Goal: Find specific page/section

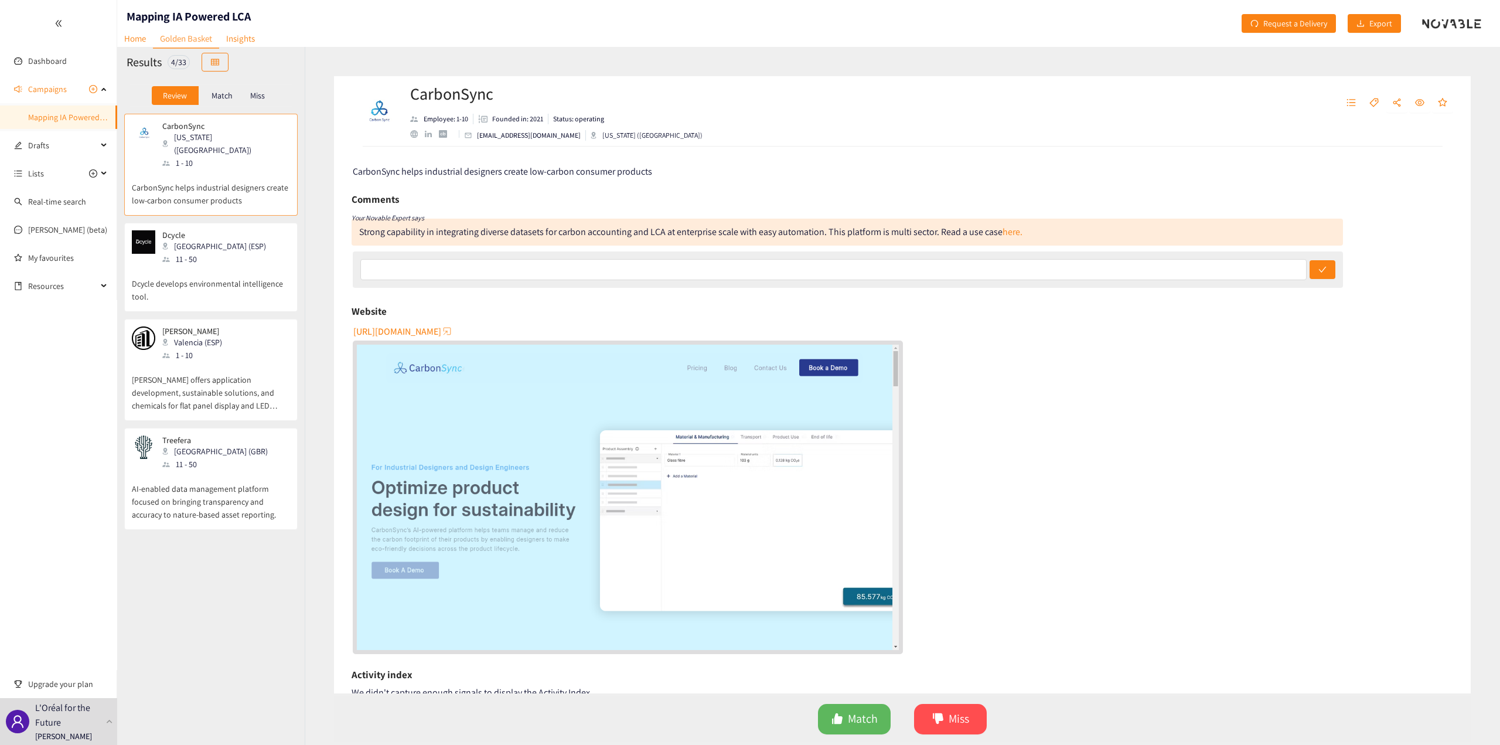
scroll to position [138, 0]
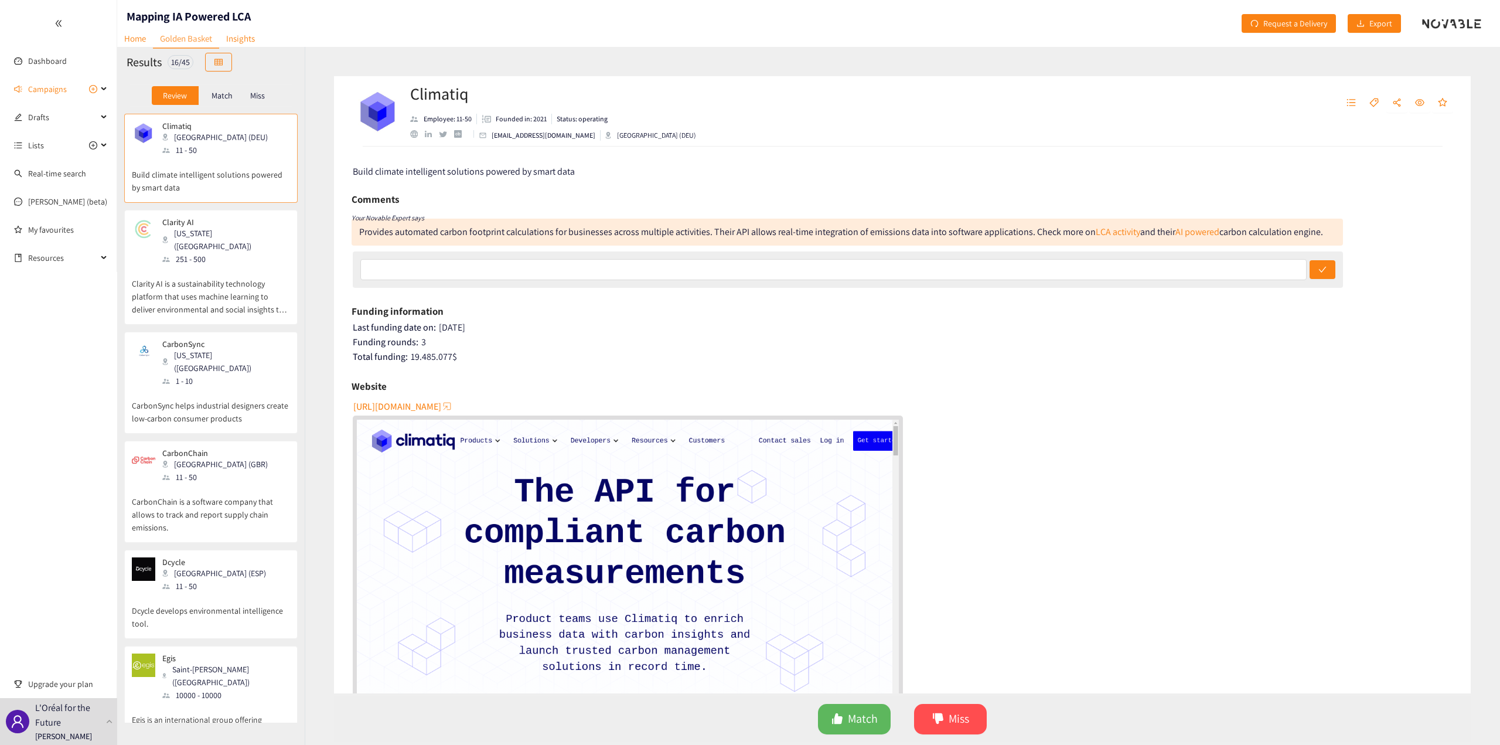
click at [217, 88] on div "Match" at bounding box center [222, 95] width 47 height 19
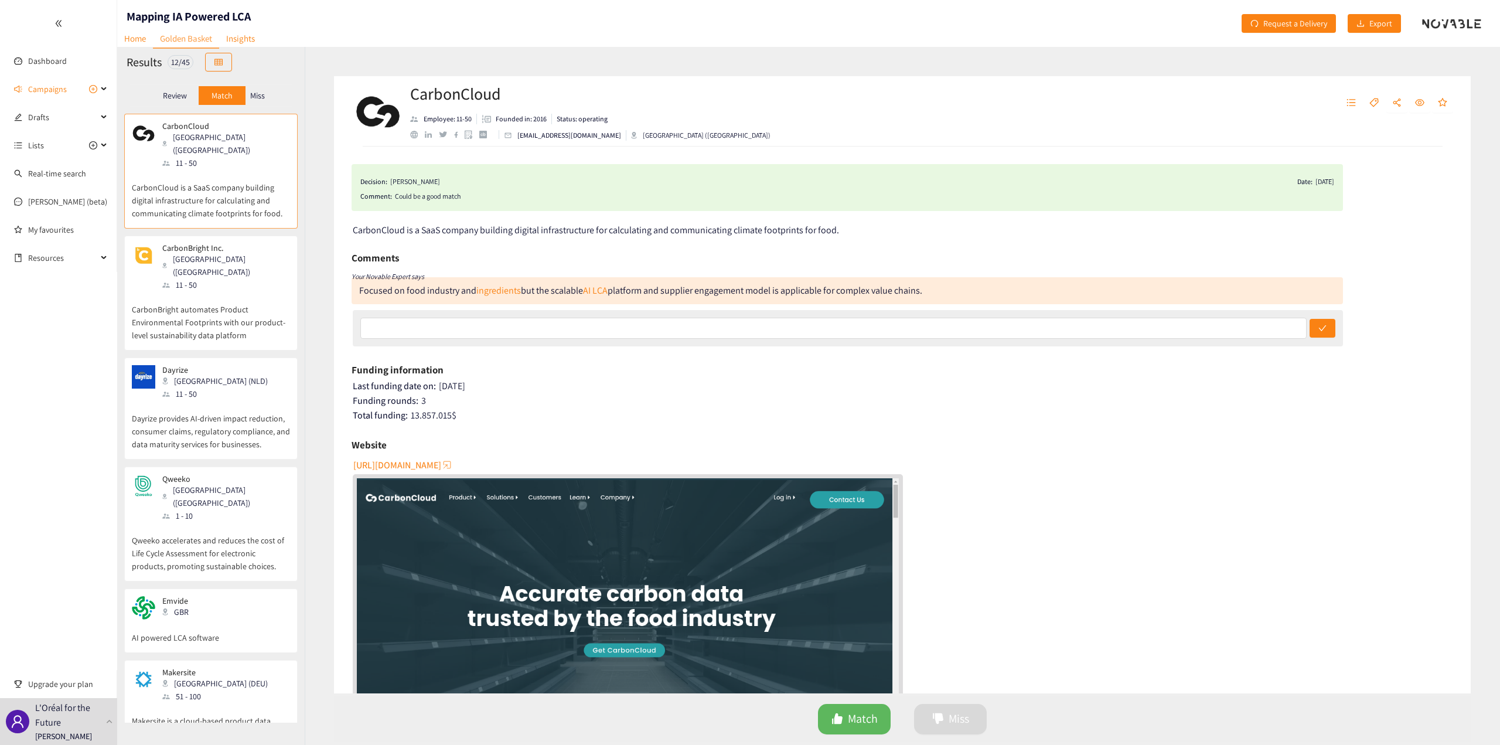
click at [175, 96] on p "Review" at bounding box center [175, 95] width 24 height 9
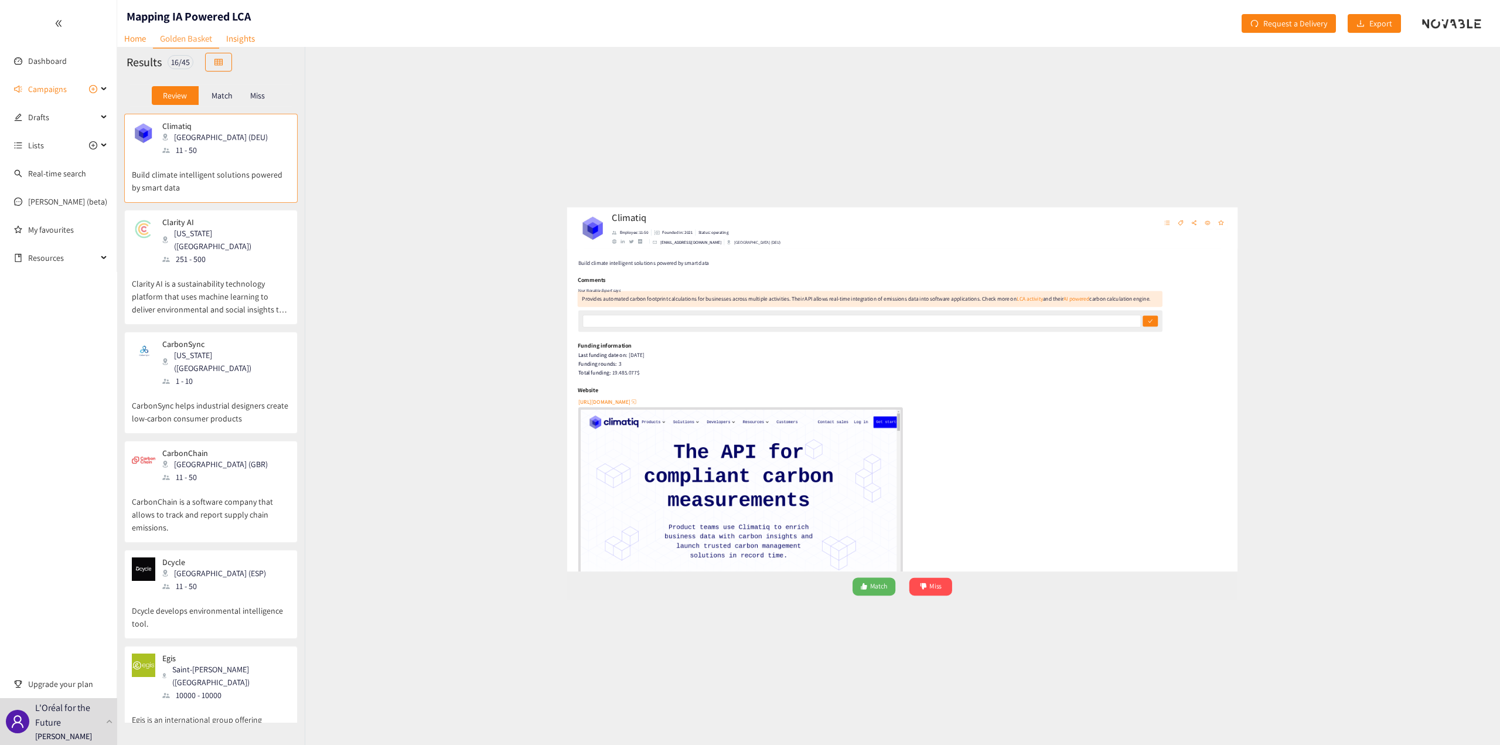
click at [223, 88] on div "Match" at bounding box center [222, 95] width 47 height 19
